Goal: Find contact information: Find contact information

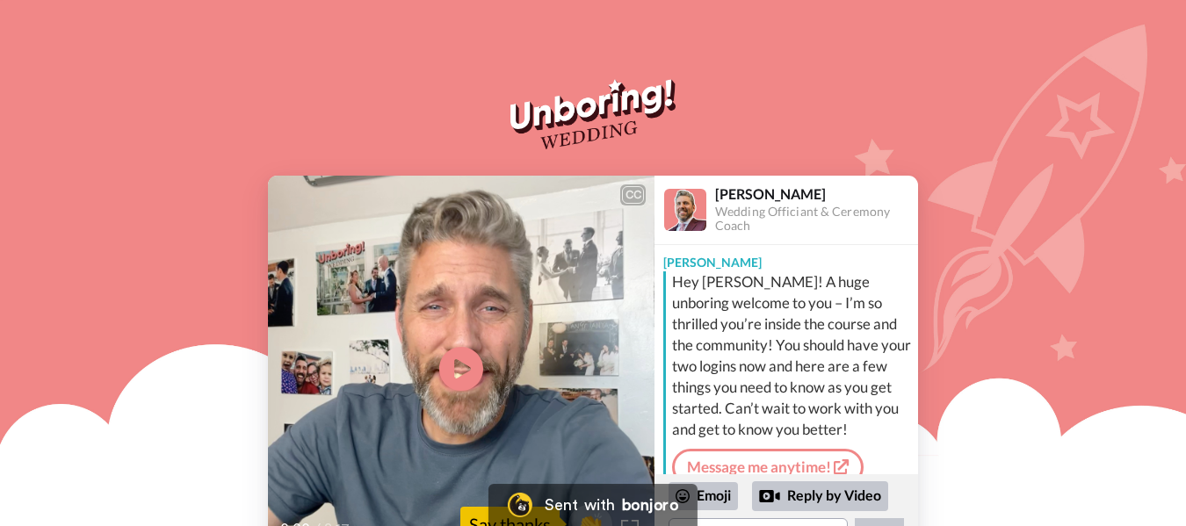
click at [1086, 213] on div "CC Play/Pause 0:00 / 2:17 👏 Say thanks [PERSON_NAME] Wedding Officiant & Ceremo…" at bounding box center [593, 369] width 1186 height 386
click at [464, 346] on icon at bounding box center [461, 369] width 47 height 47
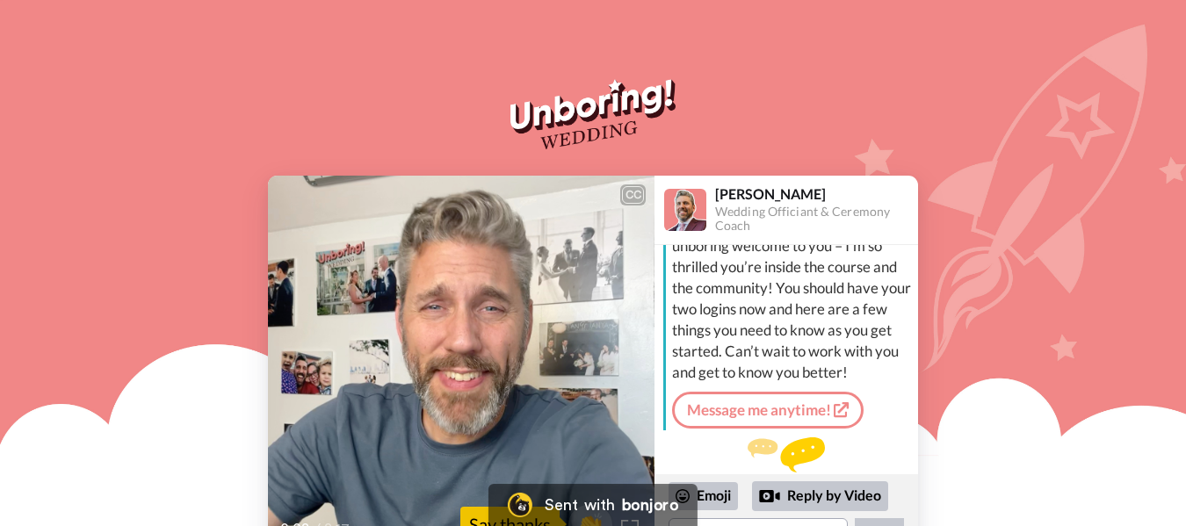
scroll to position [93, 0]
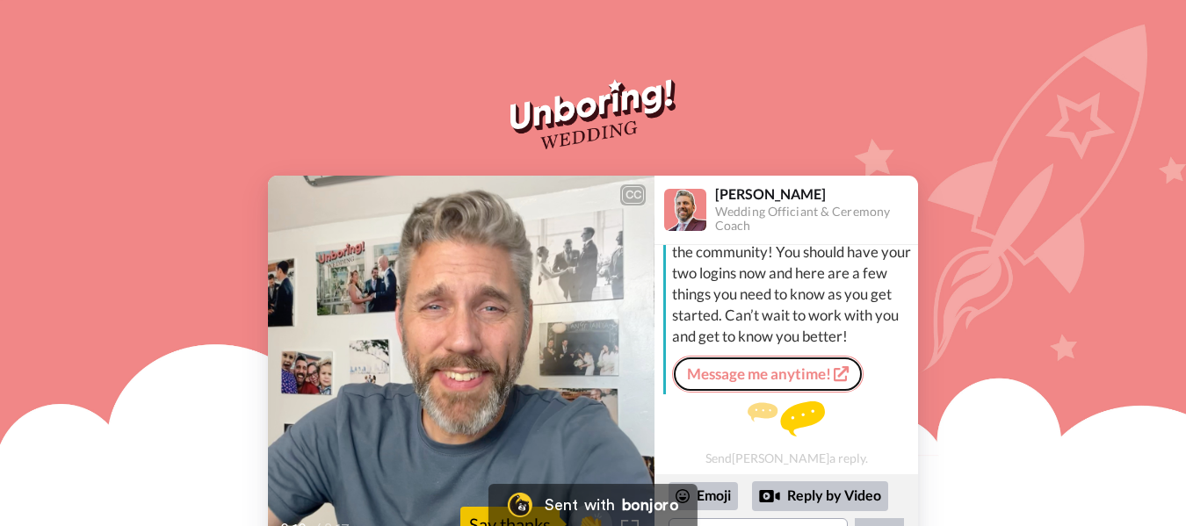
click at [776, 372] on link "Message me anytime!" at bounding box center [767, 374] width 191 height 37
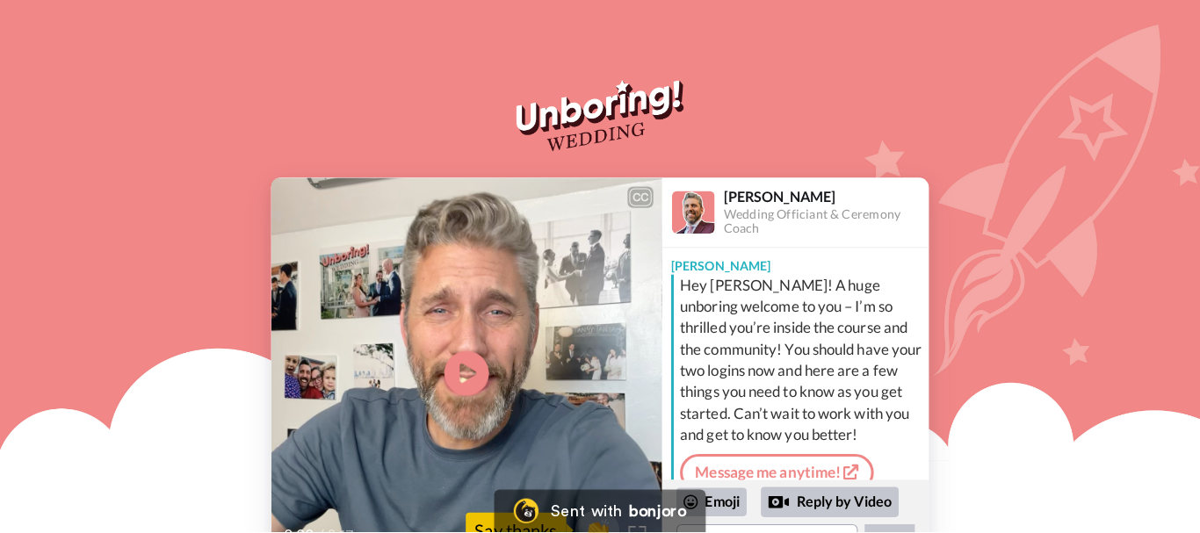
scroll to position [57, 0]
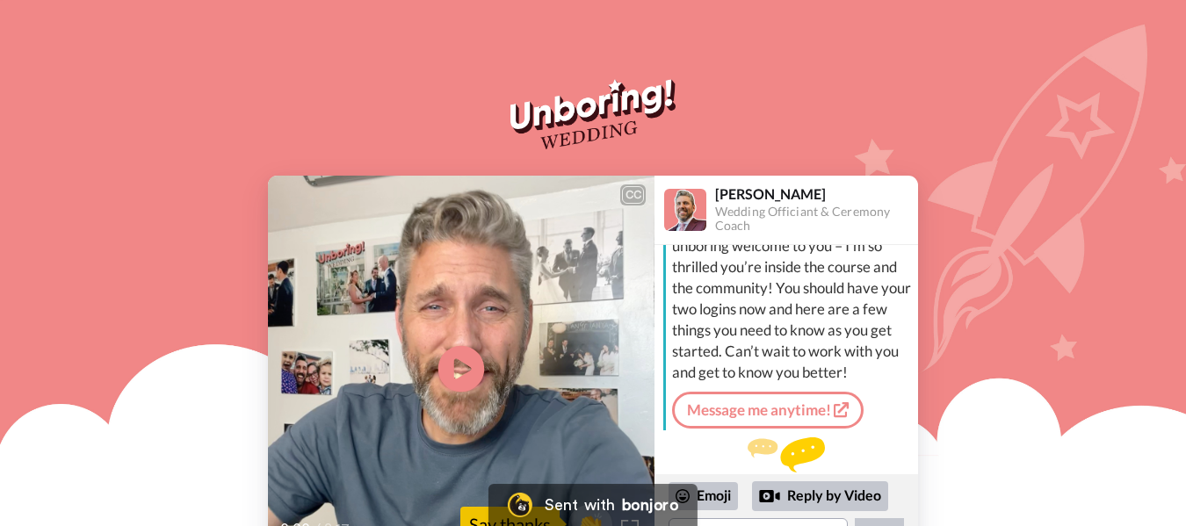
click at [464, 364] on icon "Play/Pause" at bounding box center [461, 369] width 47 height 83
